Goal: Find specific page/section: Find specific page/section

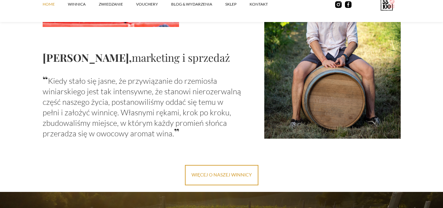
scroll to position [910, 0]
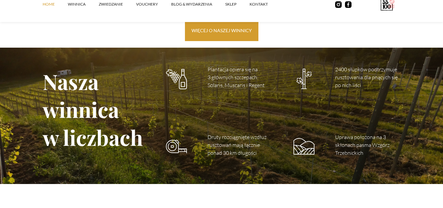
click at [239, 38] on link "więcej o naszej winnicy" at bounding box center [221, 31] width 73 height 20
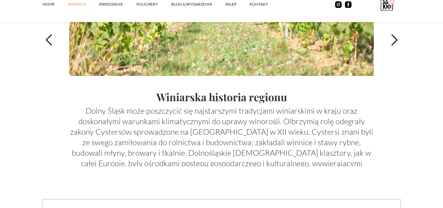
scroll to position [2327, 0]
click at [52, 44] on div "previous slide" at bounding box center [49, 39] width 13 height 13
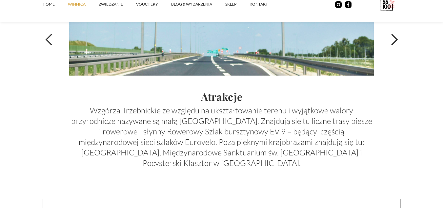
click at [51, 31] on div "previous slide" at bounding box center [56, 40] width 26 height 252
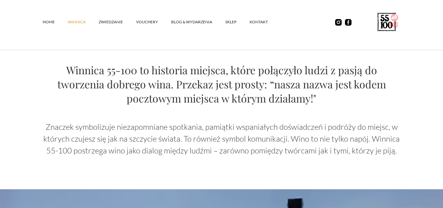
scroll to position [677, 0]
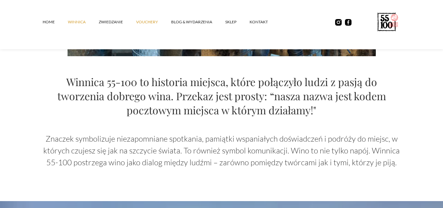
click at [150, 22] on link "vouchery" at bounding box center [153, 22] width 35 height 20
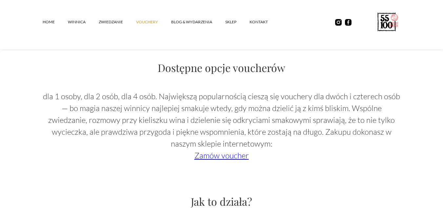
scroll to position [421, 0]
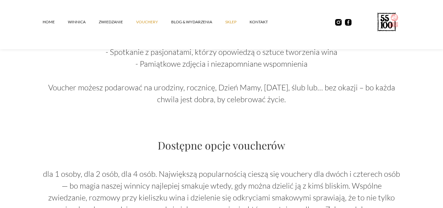
click at [240, 20] on link "SKLEP" at bounding box center [237, 22] width 24 height 20
